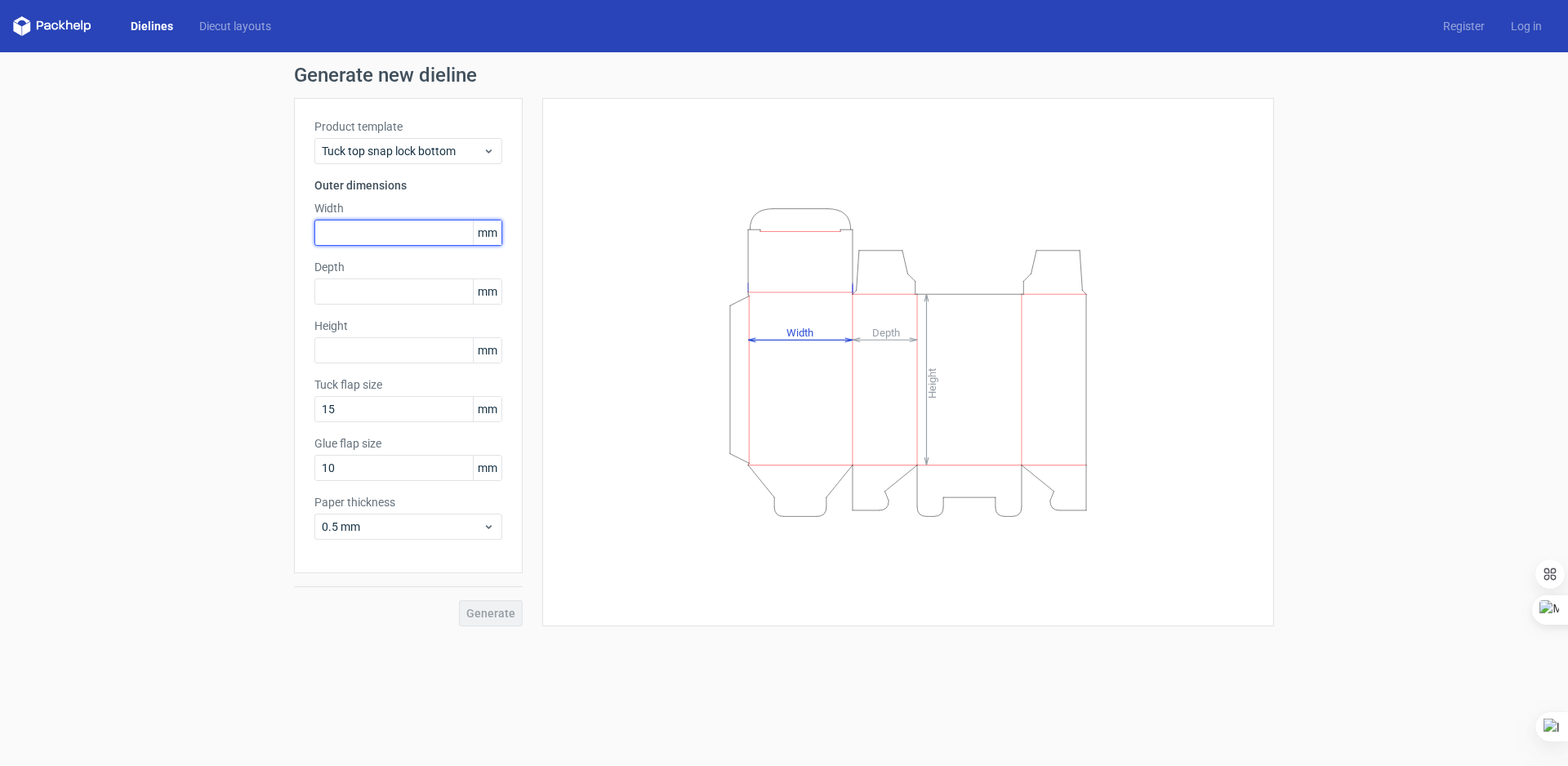
click at [351, 237] on input "text" at bounding box center [408, 232] width 187 height 26
type input "105"
type input "100"
click at [363, 353] on input "text" at bounding box center [408, 349] width 187 height 26
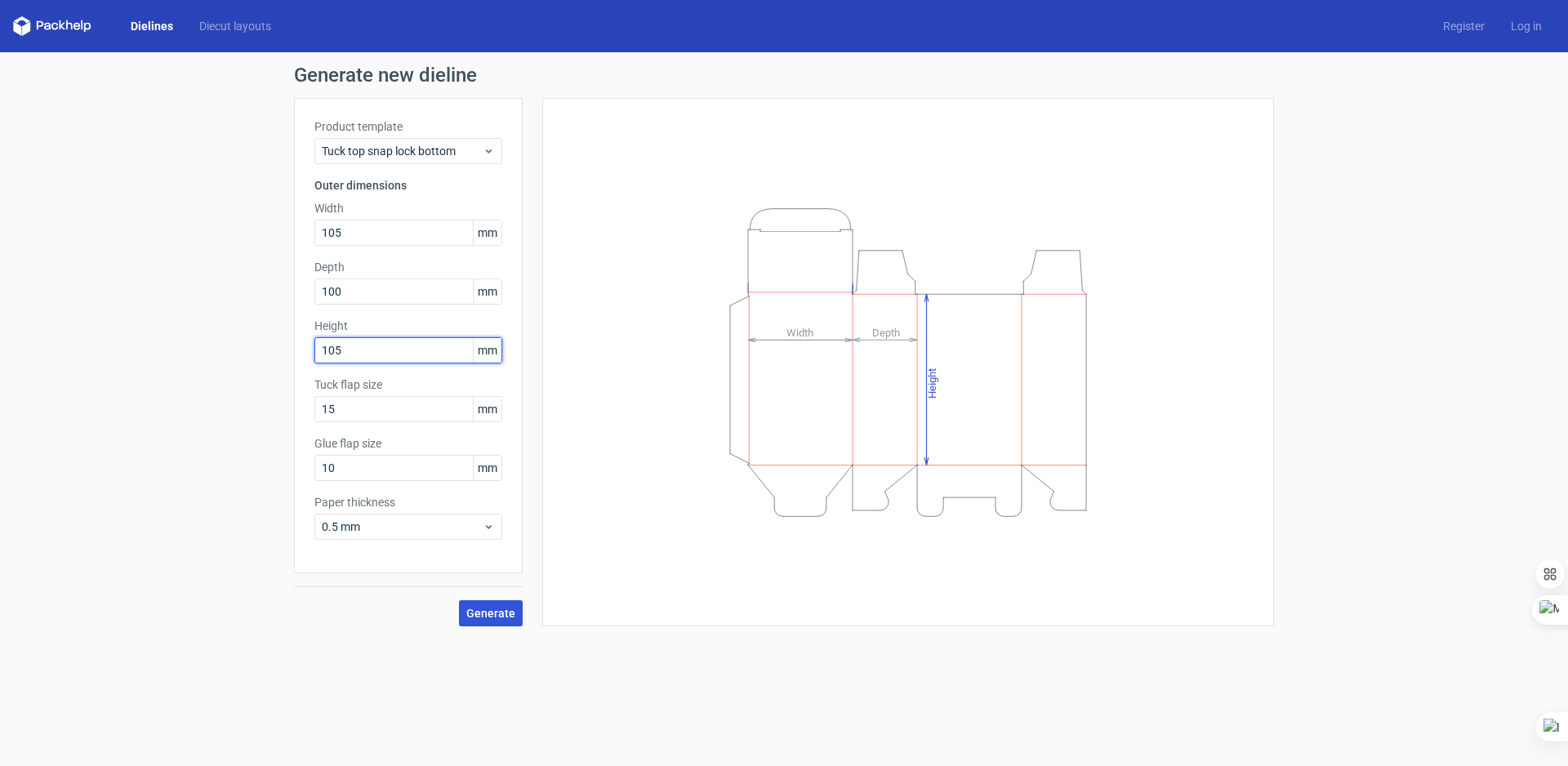
type input "105"
click at [508, 608] on span "Generate" at bounding box center [490, 613] width 49 height 12
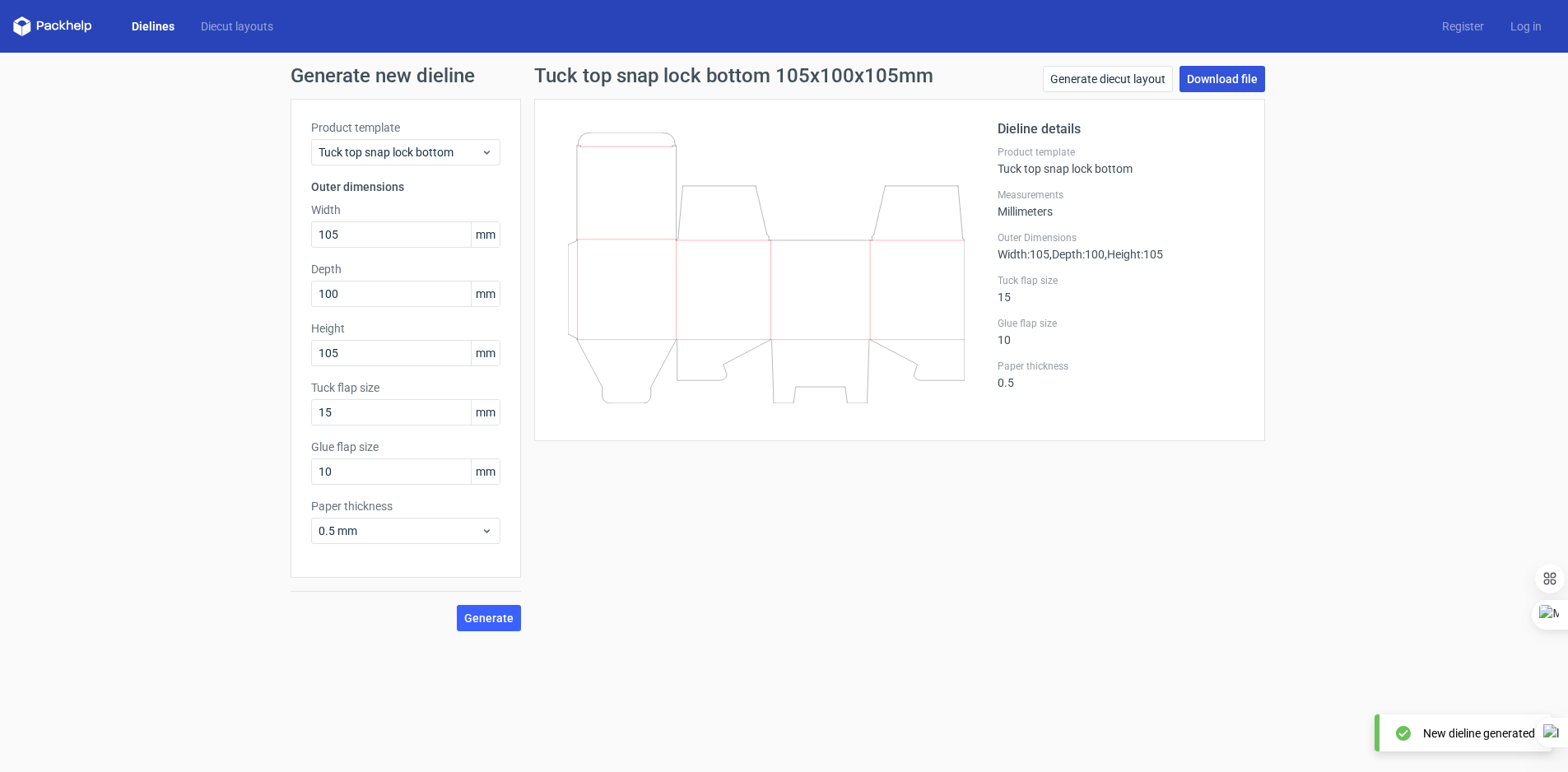
click at [1208, 84] on link "Download file" at bounding box center [1222, 79] width 85 height 26
drag, startPoint x: 387, startPoint y: 234, endPoint x: 284, endPoint y: 229, distance: 103.1
click at [284, 229] on div "Generate new dieline Product template Tuck top snap lock bottom Outer dimension…" at bounding box center [784, 349] width 1568 height 592
type input "140"
type input "125"
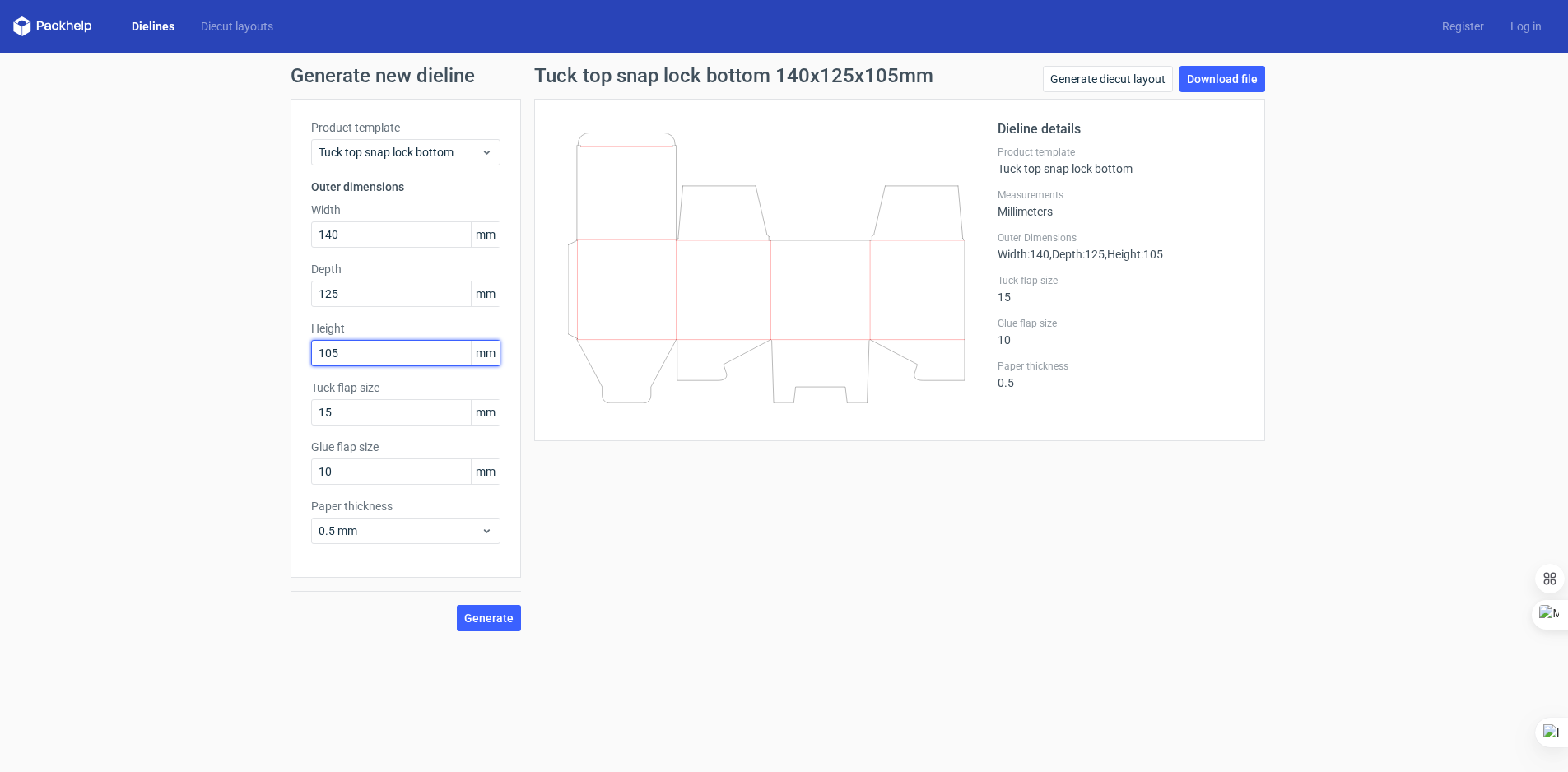
click at [373, 355] on input "105" at bounding box center [406, 352] width 189 height 26
click at [498, 612] on span "Generate" at bounding box center [488, 618] width 49 height 12
click at [508, 614] on span "Generate" at bounding box center [488, 618] width 49 height 12
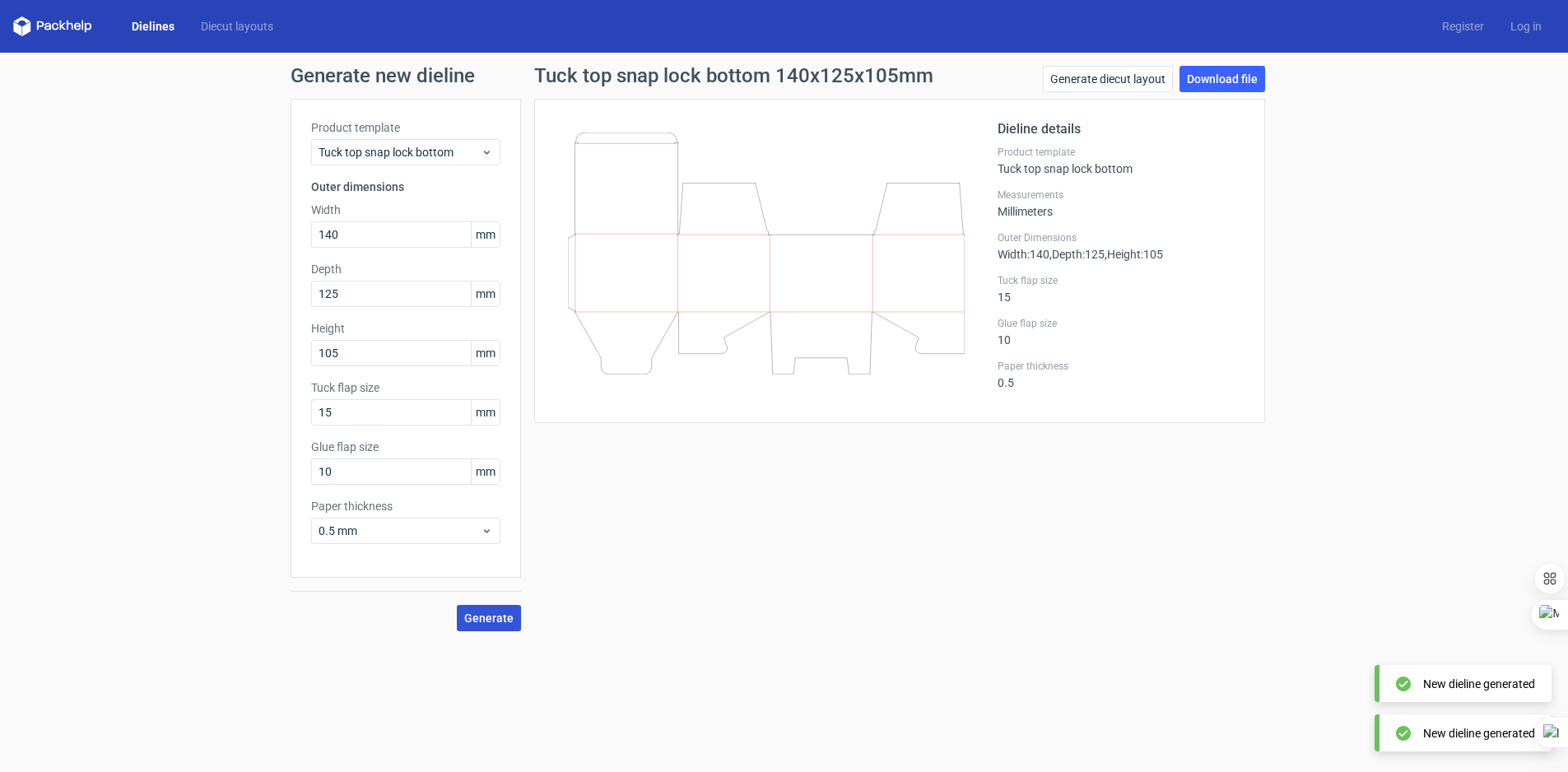
click at [508, 614] on span "Generate" at bounding box center [488, 618] width 49 height 12
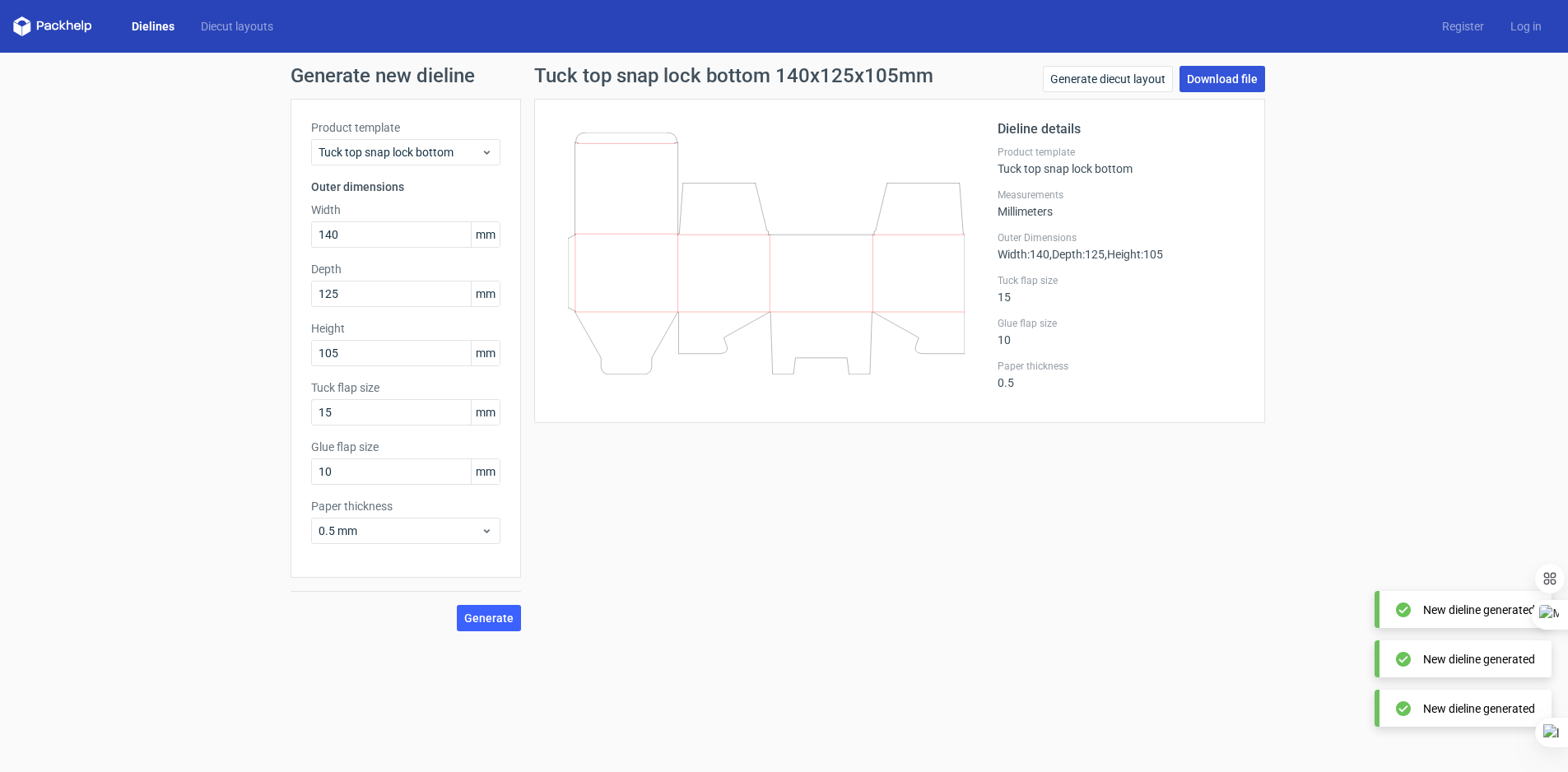
click at [1212, 84] on link "Download file" at bounding box center [1222, 79] width 85 height 26
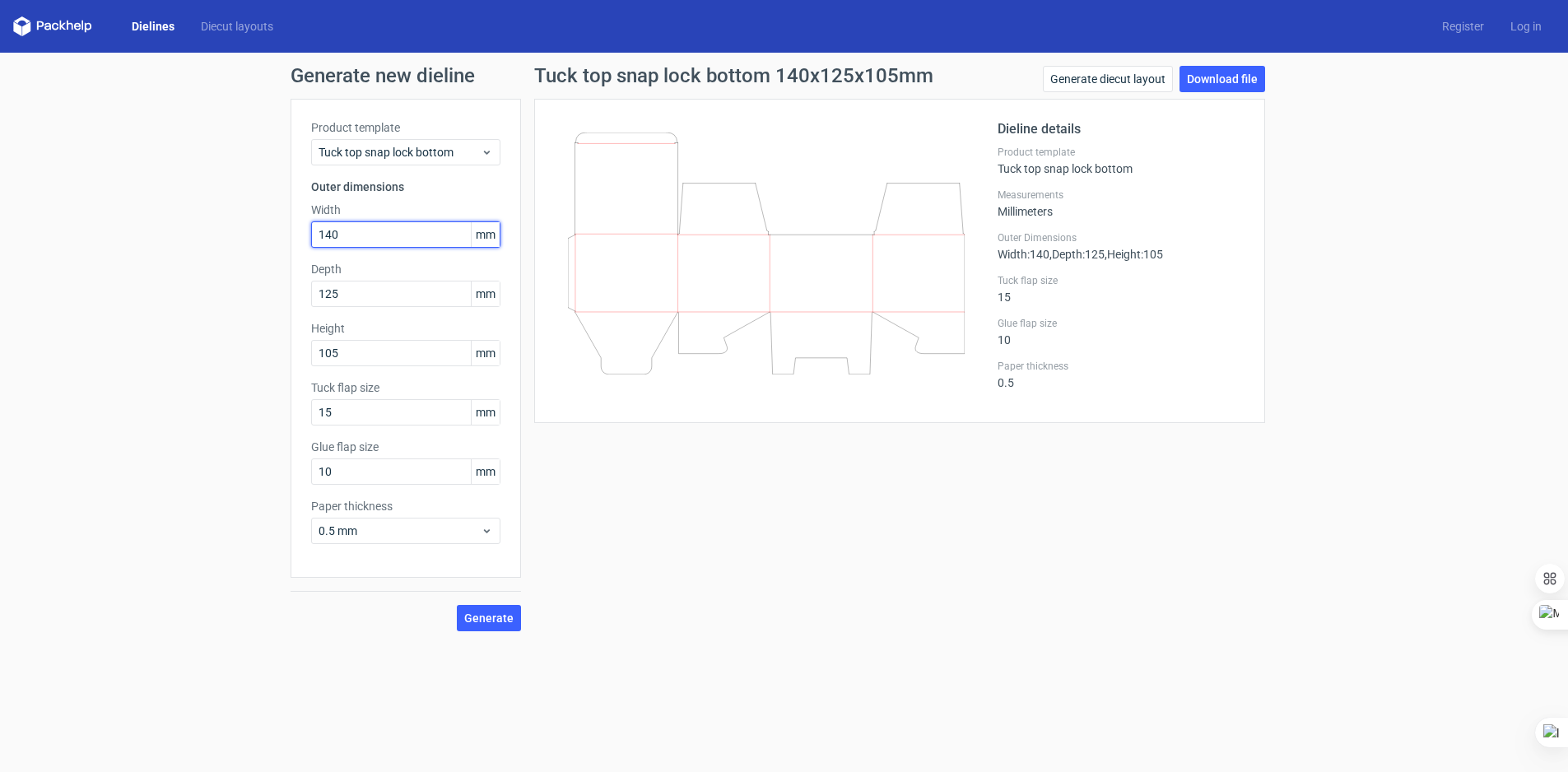
drag, startPoint x: 366, startPoint y: 238, endPoint x: 256, endPoint y: 240, distance: 110.0
click at [273, 239] on div "Generate new dieline Product template Tuck top snap lock bottom Outer dimension…" at bounding box center [784, 349] width 1568 height 592
type input "165"
drag, startPoint x: 393, startPoint y: 660, endPoint x: 452, endPoint y: 635, distance: 64.1
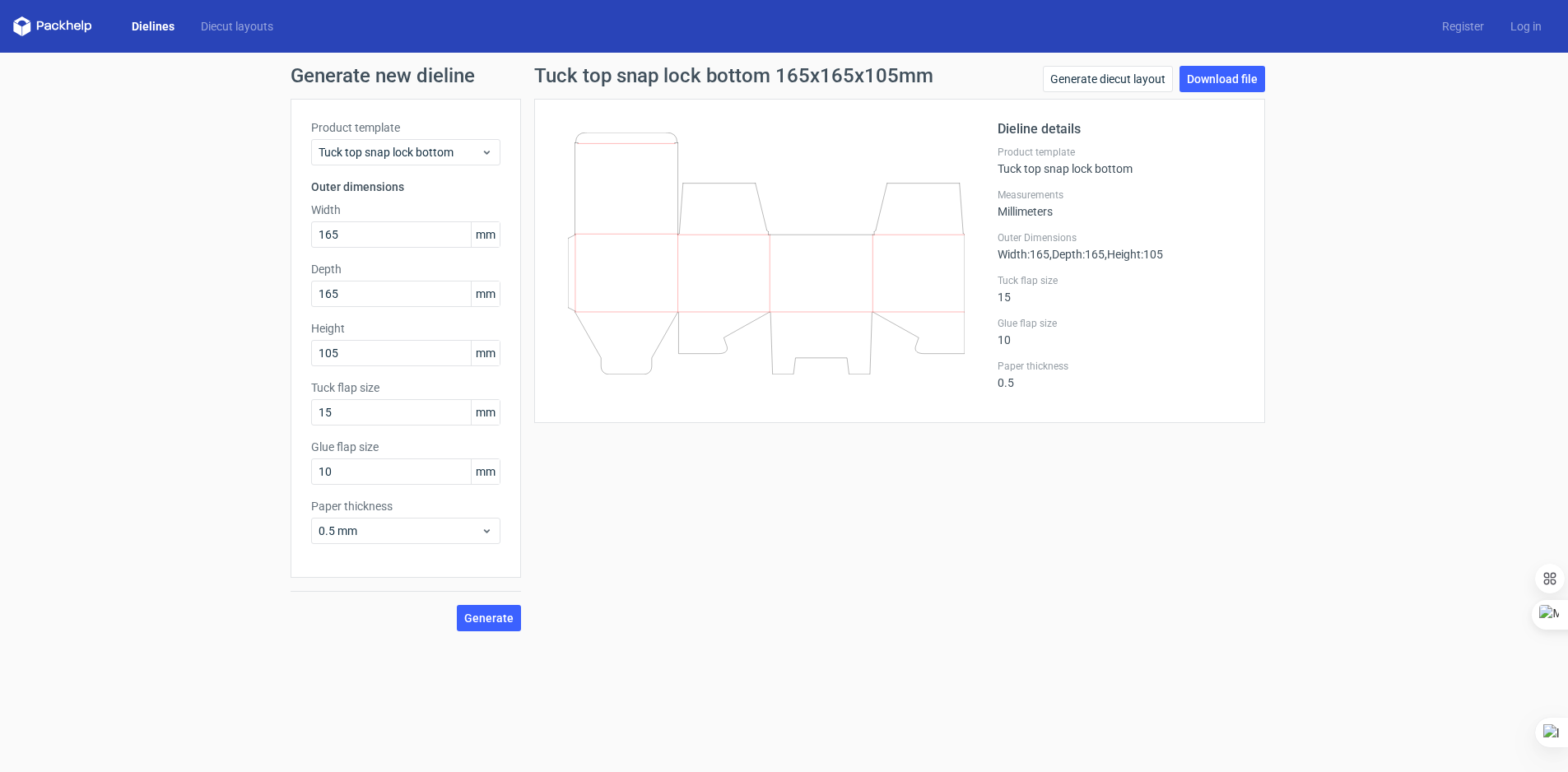
click at [394, 659] on form "Generate new dieline Product template Tuck top snap lock bottom Outer dimension…" at bounding box center [784, 412] width 1568 height 719
click at [468, 623] on span "Generate" at bounding box center [488, 618] width 49 height 12
click at [1210, 86] on link "Download file" at bounding box center [1222, 79] width 85 height 26
